Goal: Check status: Check status

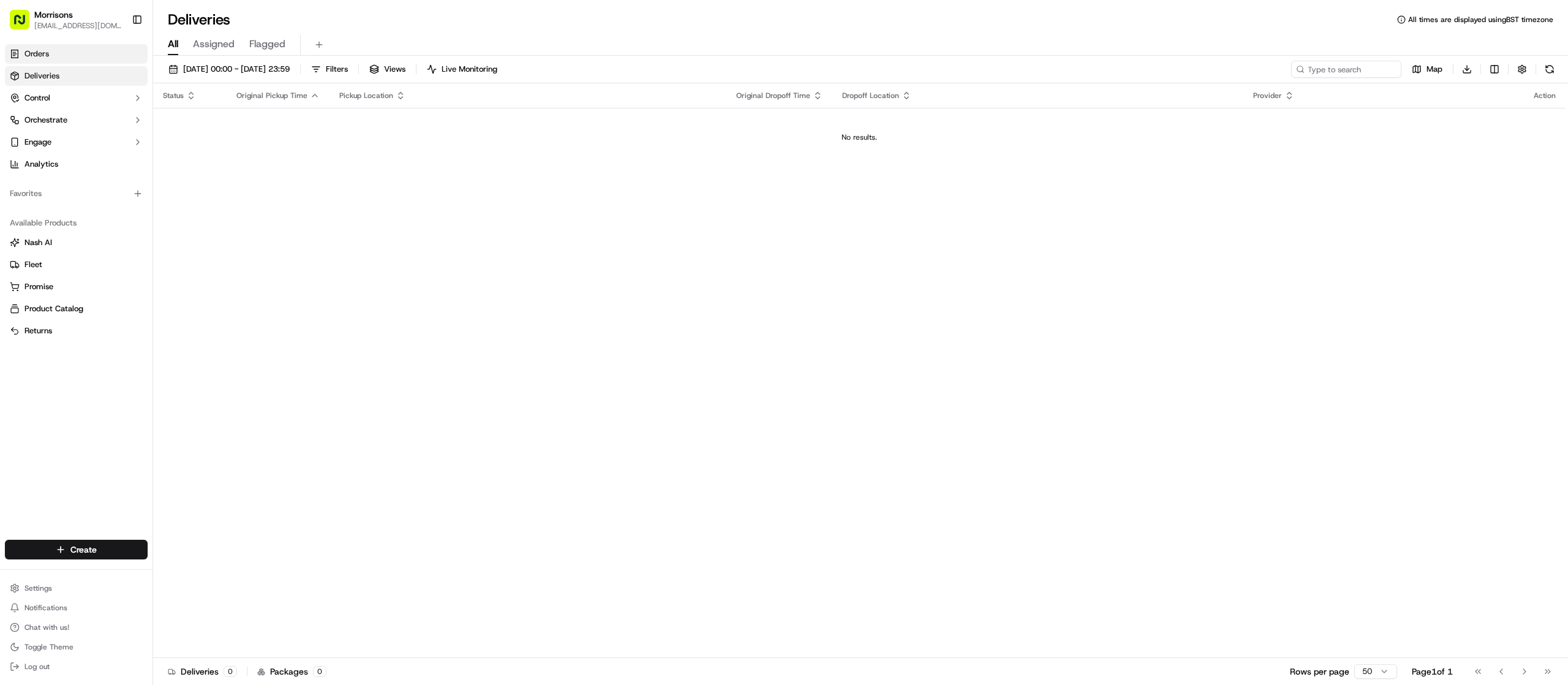
click at [65, 55] on link "Orders" at bounding box center [76, 53] width 143 height 20
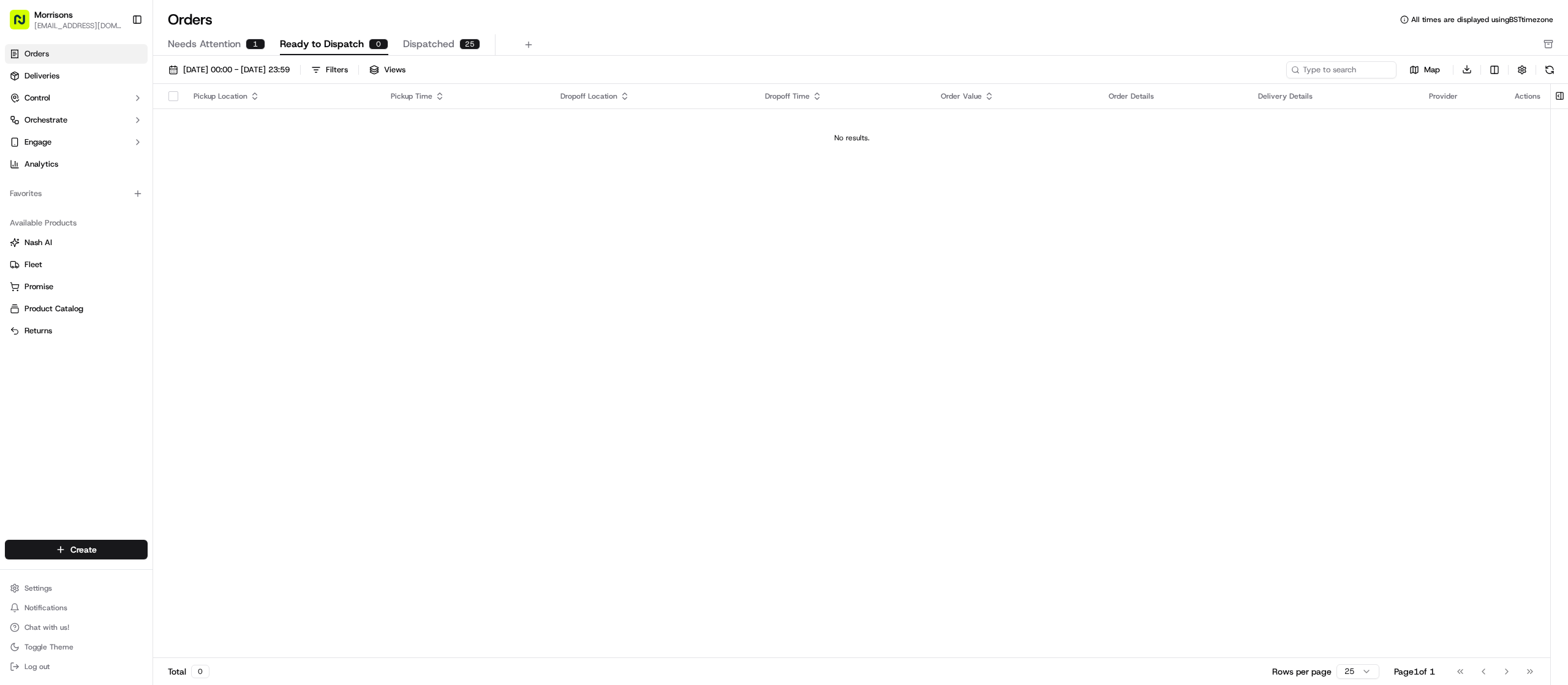
click at [427, 49] on span "Dispatched" at bounding box center [429, 44] width 51 height 15
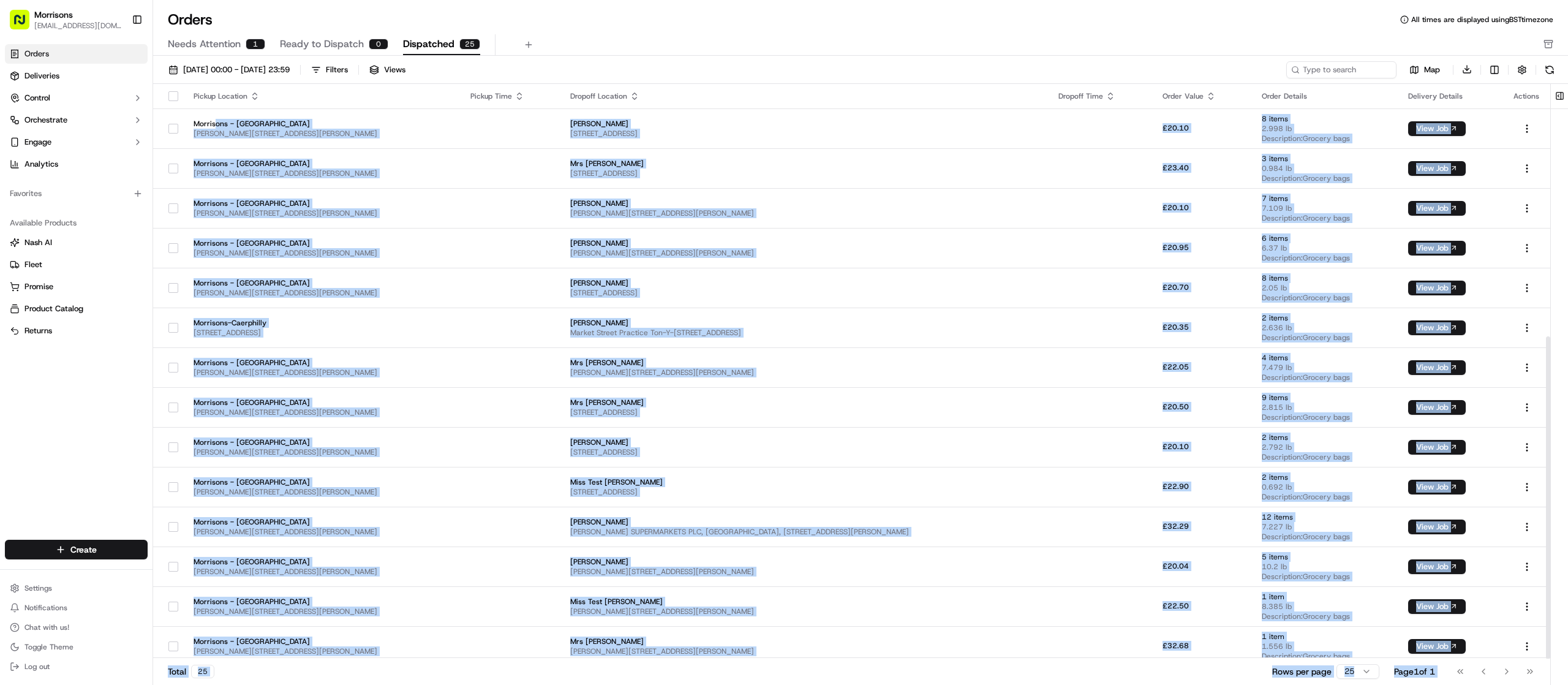
scroll to position [450, 0]
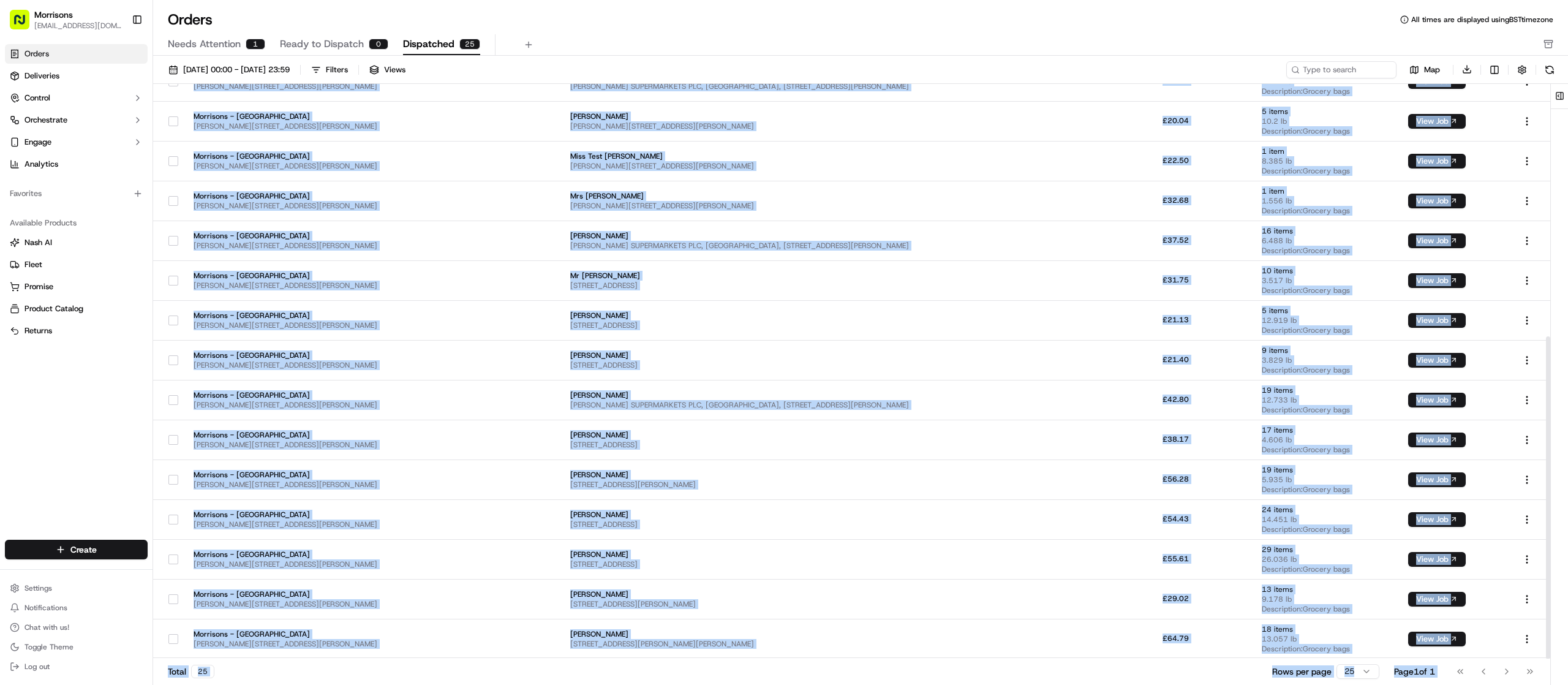
drag, startPoint x: 214, startPoint y: 117, endPoint x: 1564, endPoint y: 733, distance: 1483.9
click at [1564, 684] on html "Morrisons amber.swift@morrisonsplc.co.uk Toggle Sidebar Orders Deliveries Contr…" at bounding box center [784, 342] width 1568 height 685
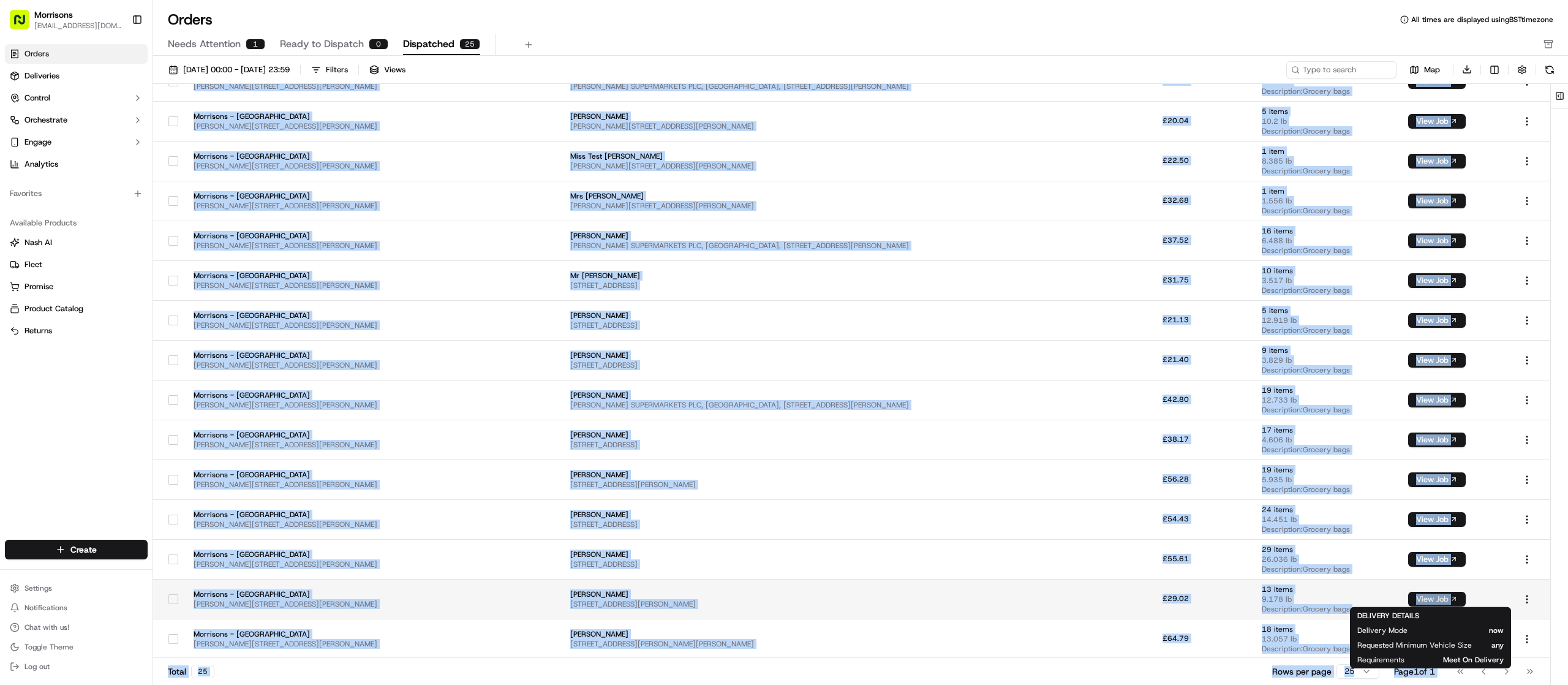
click at [1416, 597] on button "View Job" at bounding box center [1437, 599] width 58 height 15
